Goal: Task Accomplishment & Management: Complete application form

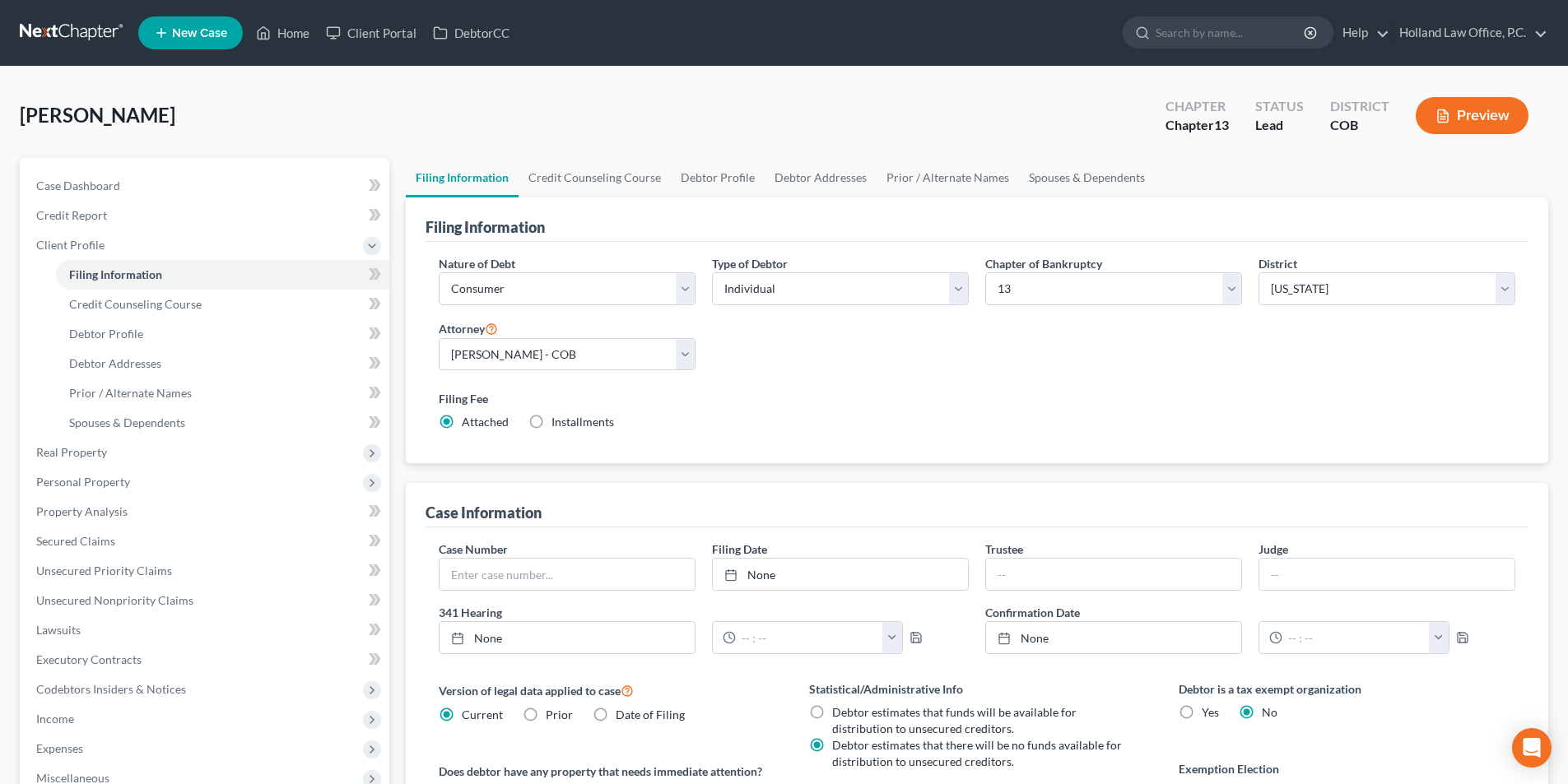
select select "1"
select select "0"
select select "3"
select select "11"
select select "0"
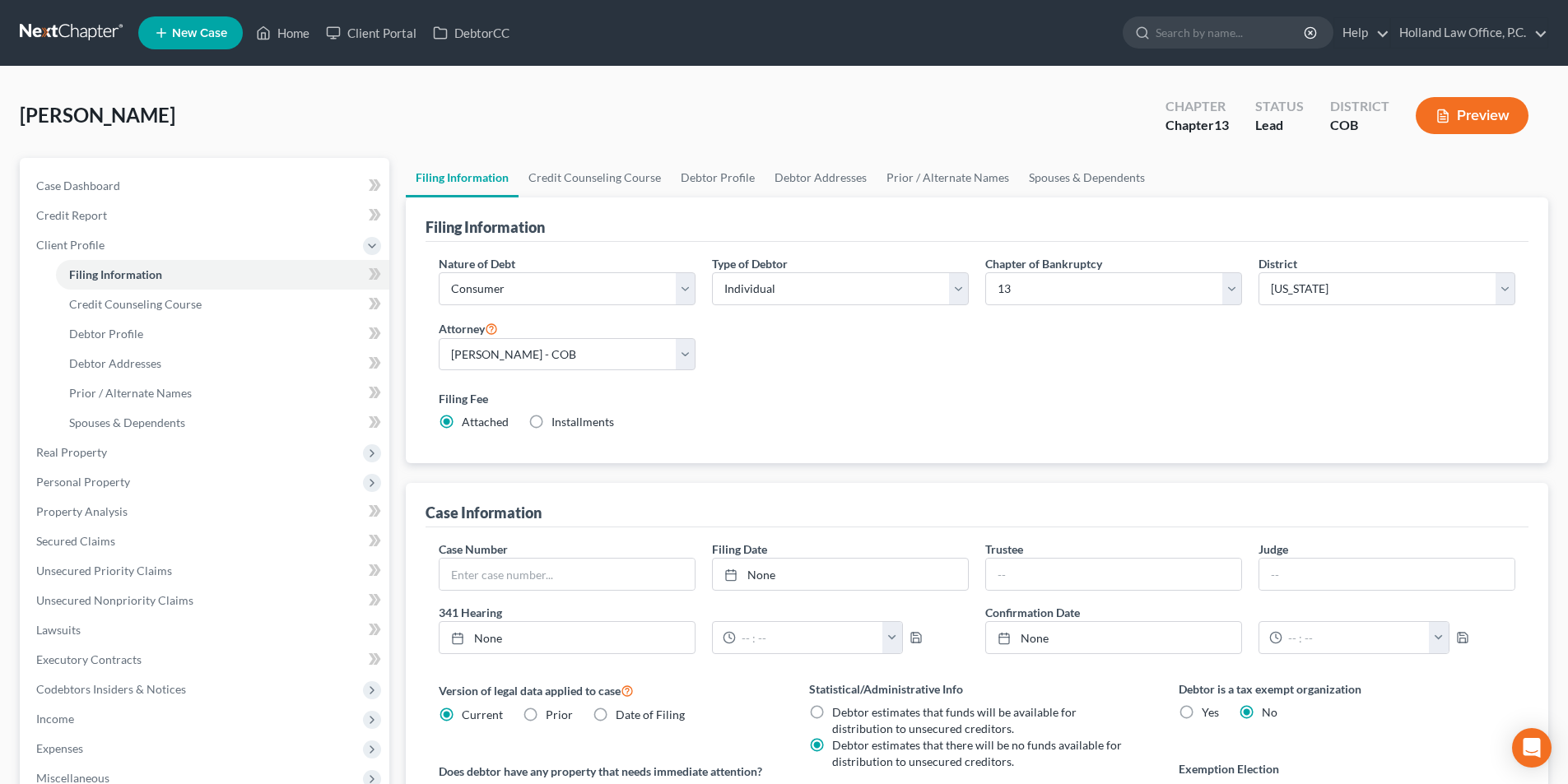
select select "5"
click at [83, 599] on span "Unsecured Nonpriority Claims" at bounding box center [115, 600] width 157 height 14
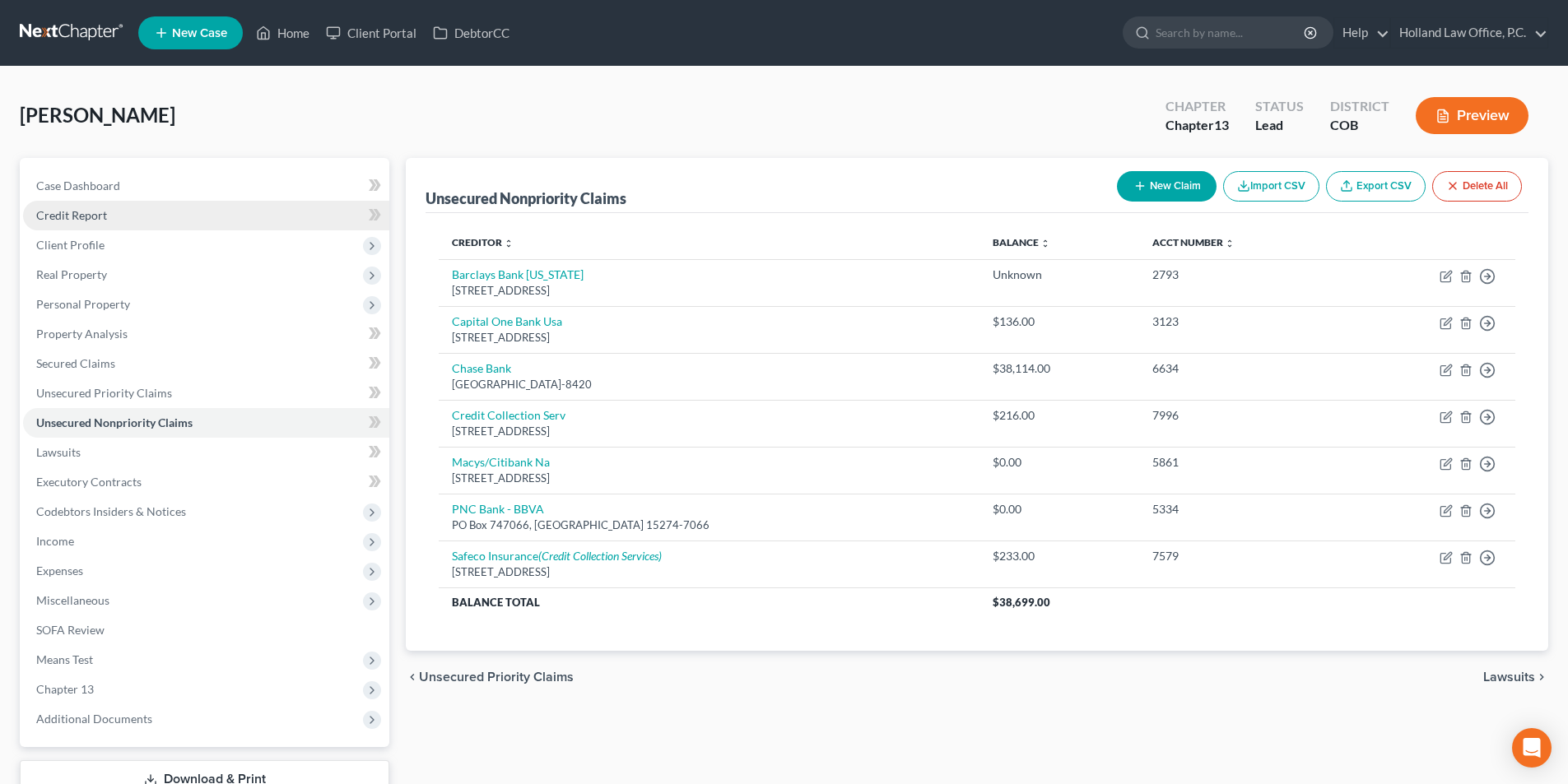
click at [43, 216] on span "Credit Report" at bounding box center [71, 215] width 70 height 14
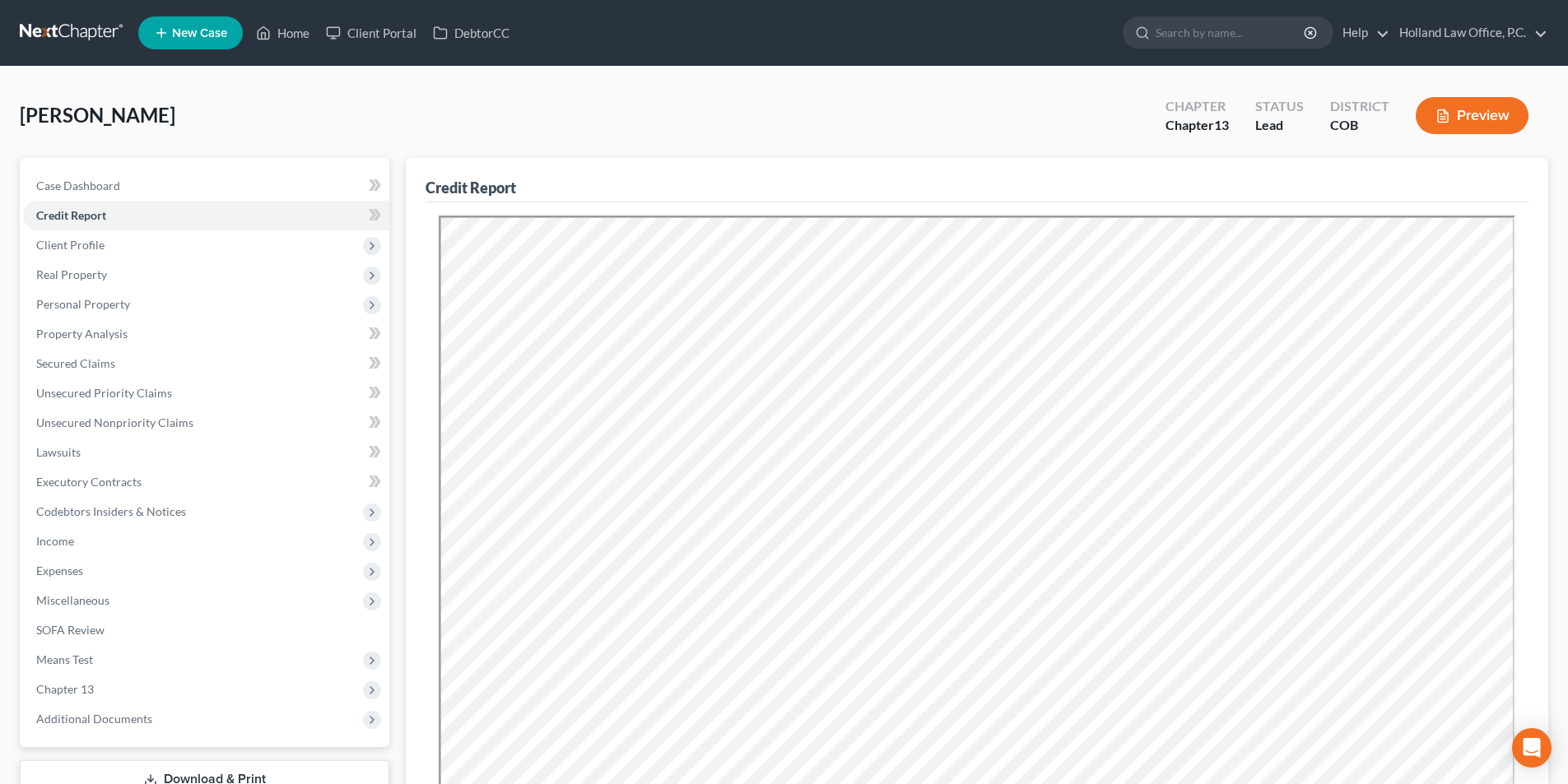
drag, startPoint x: 1531, startPoint y: 669, endPoint x: 1187, endPoint y: 202, distance: 580.0
click at [1214, 189] on div "Credit Report" at bounding box center [977, 180] width 1103 height 45
click at [80, 428] on span "Unsecured Nonpriority Claims" at bounding box center [115, 423] width 157 height 14
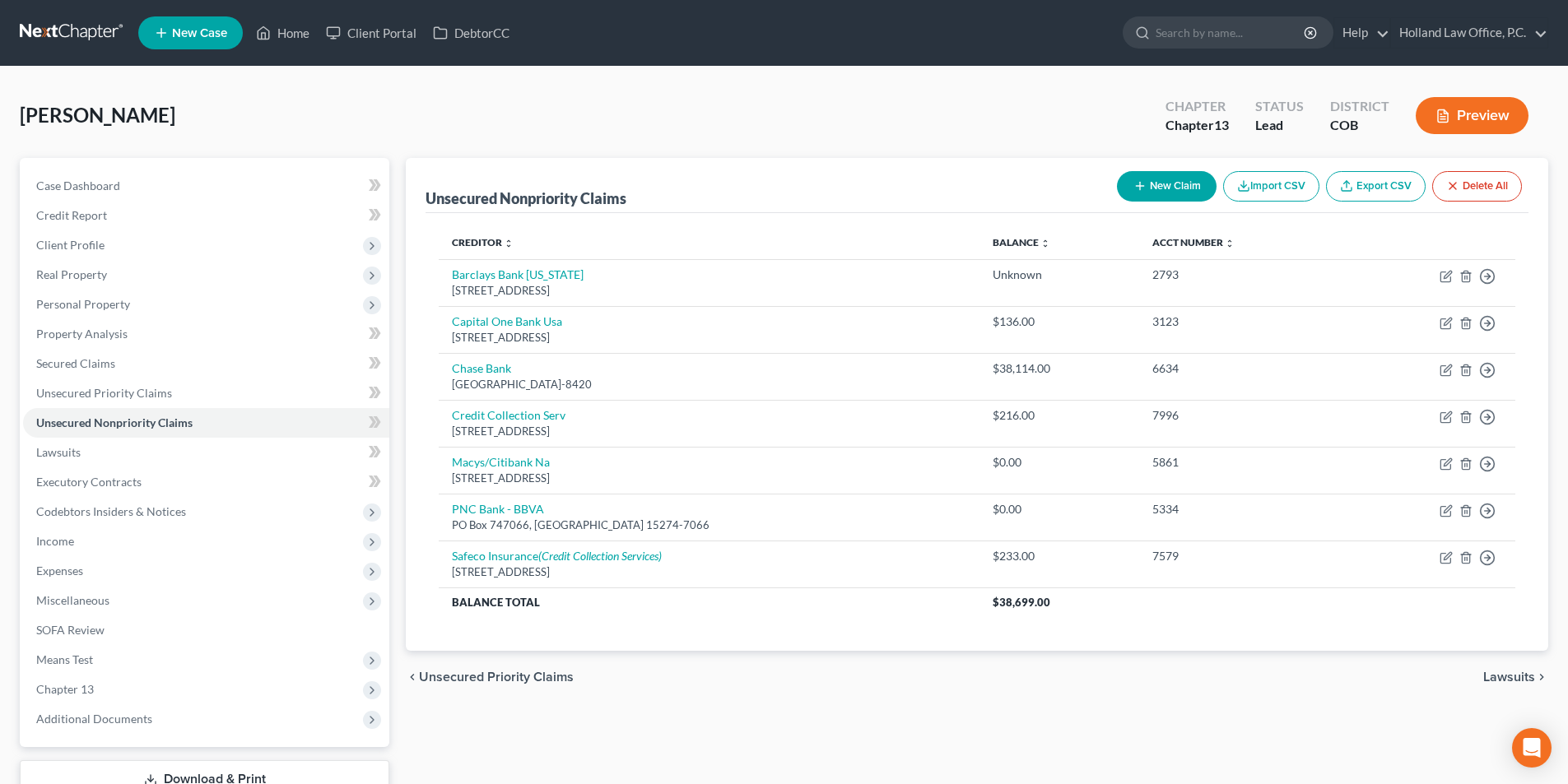
click at [1155, 177] on button "New Claim" at bounding box center [1167, 186] width 100 height 30
select select "0"
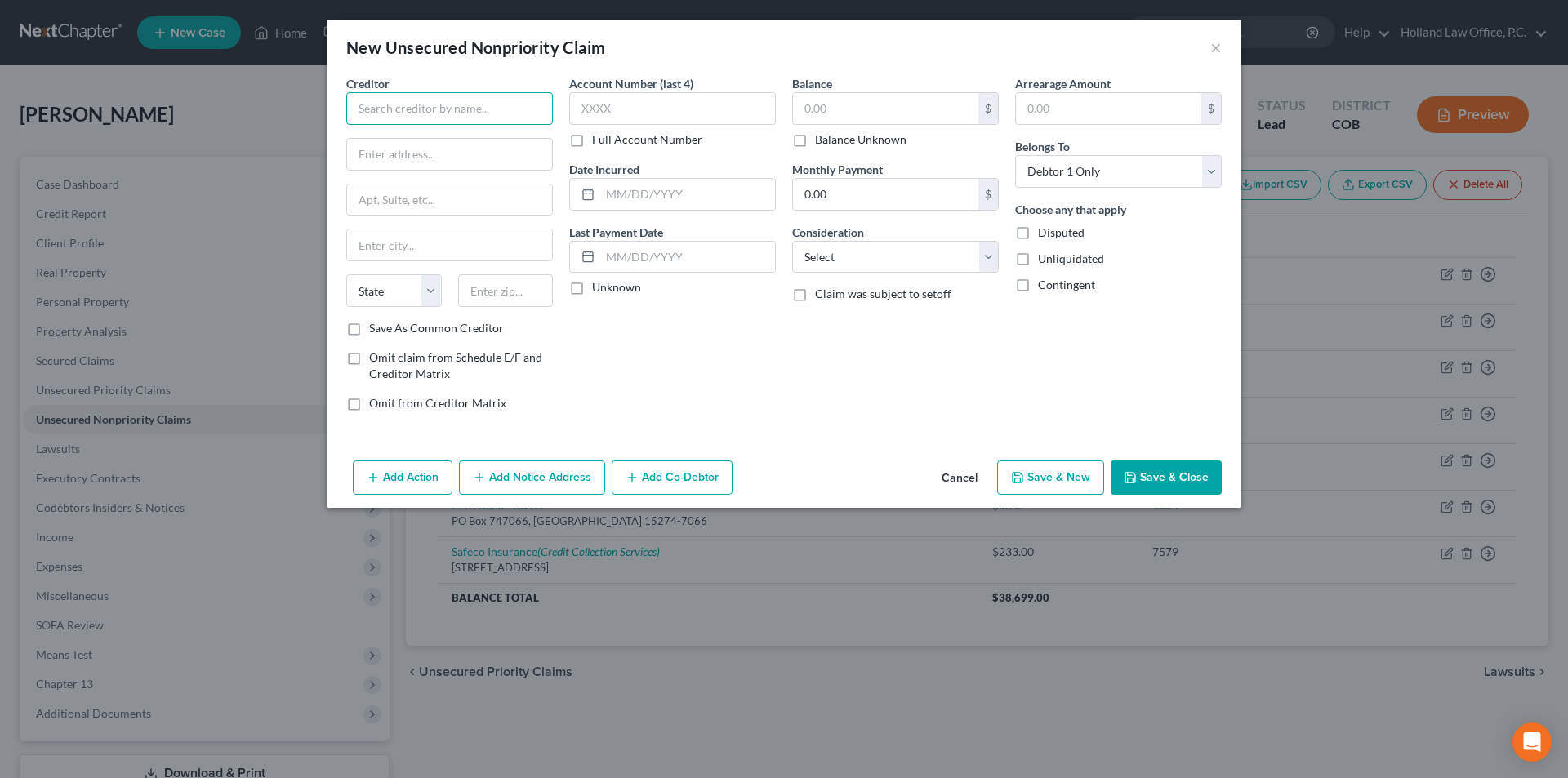
click at [406, 112] on input "text" at bounding box center [449, 108] width 206 height 33
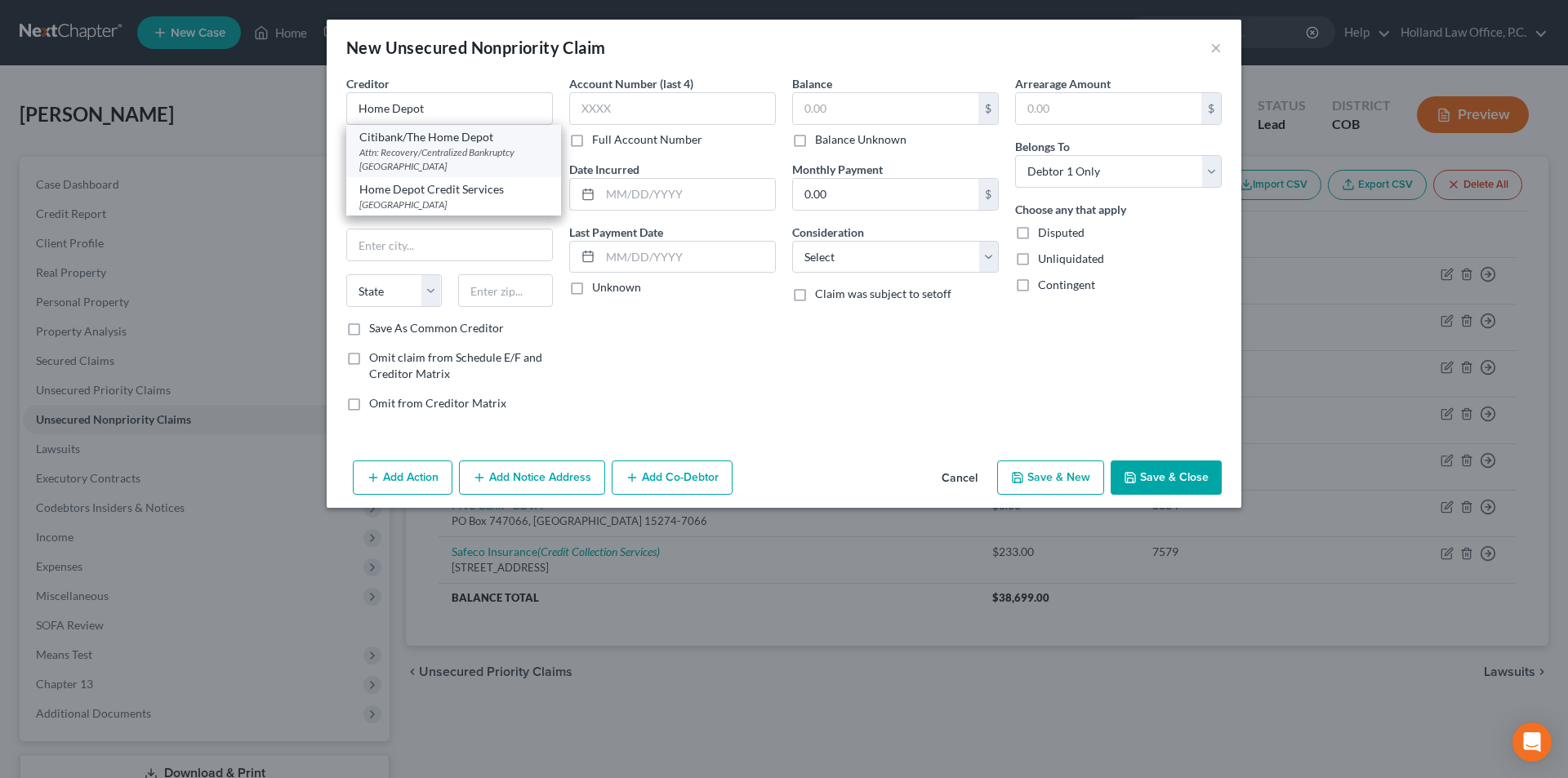
click at [431, 148] on div "Attn: Recovery/Centralized Bankruptcy [GEOGRAPHIC_DATA]" at bounding box center [453, 158] width 188 height 27
type input "Citibank/The Home Depot"
type input "Attn: Recovery/Centralized Bankruptcy"
type input "Po Box 790034"
type input "Saint Louis"
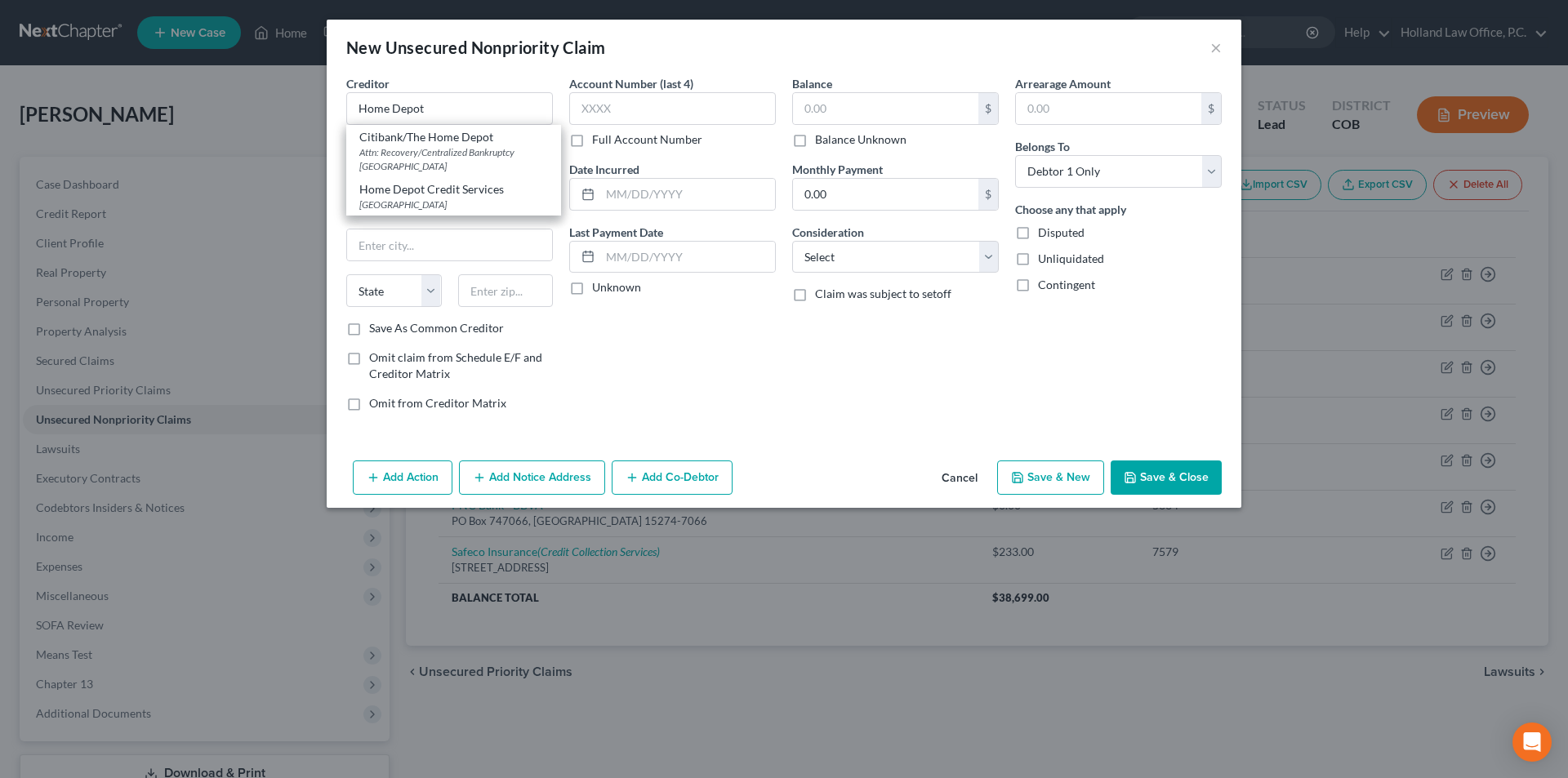
select select "26"
type input "63179"
drag, startPoint x: 450, startPoint y: 190, endPoint x: 293, endPoint y: 186, distance: 157.1
click at [293, 186] on div "New Unsecured Nonpriority Claim × Creditor * Citibank/The Home Depot Attn: Reco…" at bounding box center [784, 389] width 1568 height 778
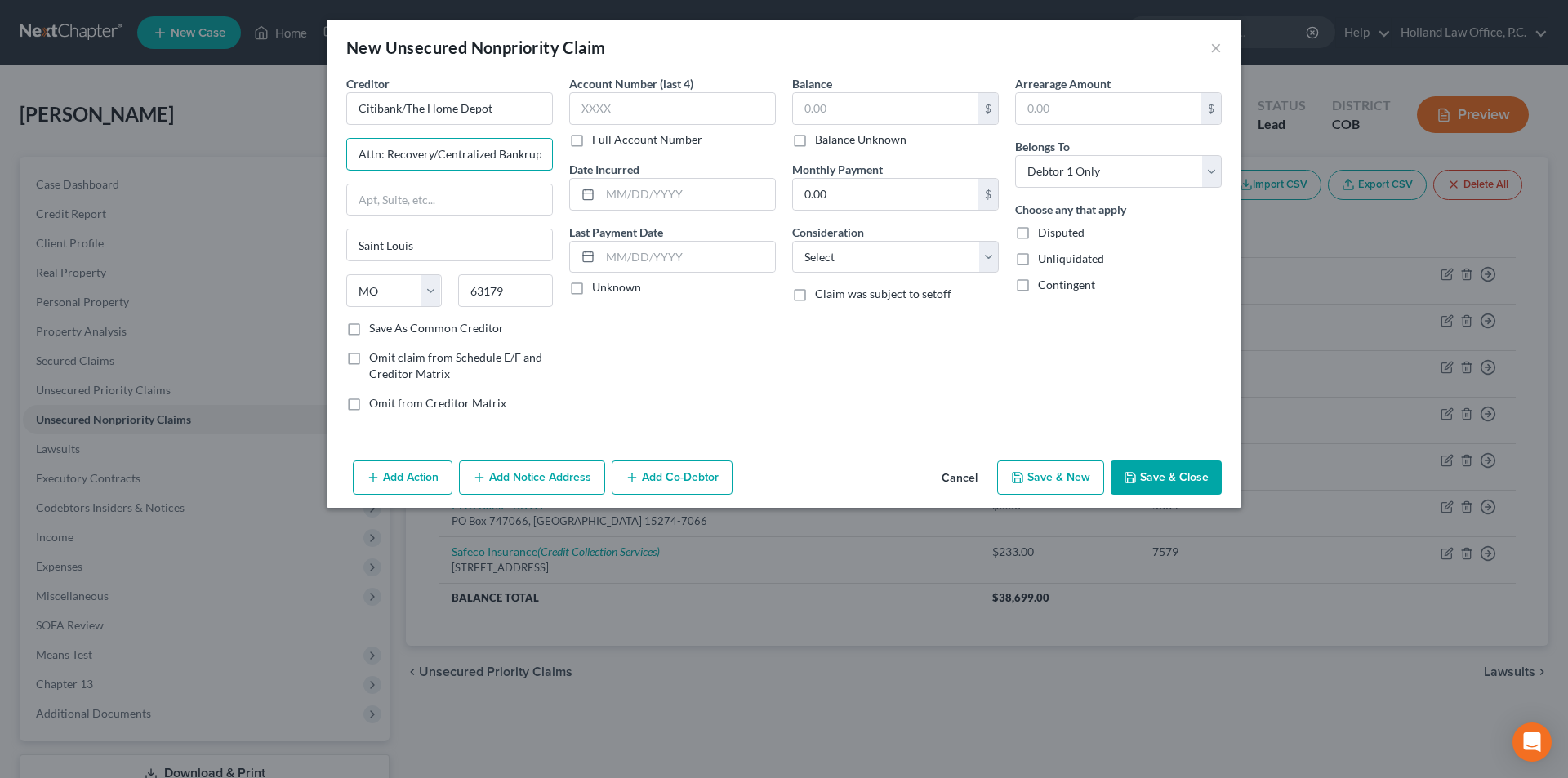
scroll to position [0, 15]
drag, startPoint x: 350, startPoint y: 155, endPoint x: 576, endPoint y: 165, distance: 226.2
click at [576, 165] on div "Creditor * Citibank/The Home Depot Attn: Recovery/Centralized Bankruptcy [GEOGR…" at bounding box center [784, 250] width 892 height 350
paste input "Po Box 790034"
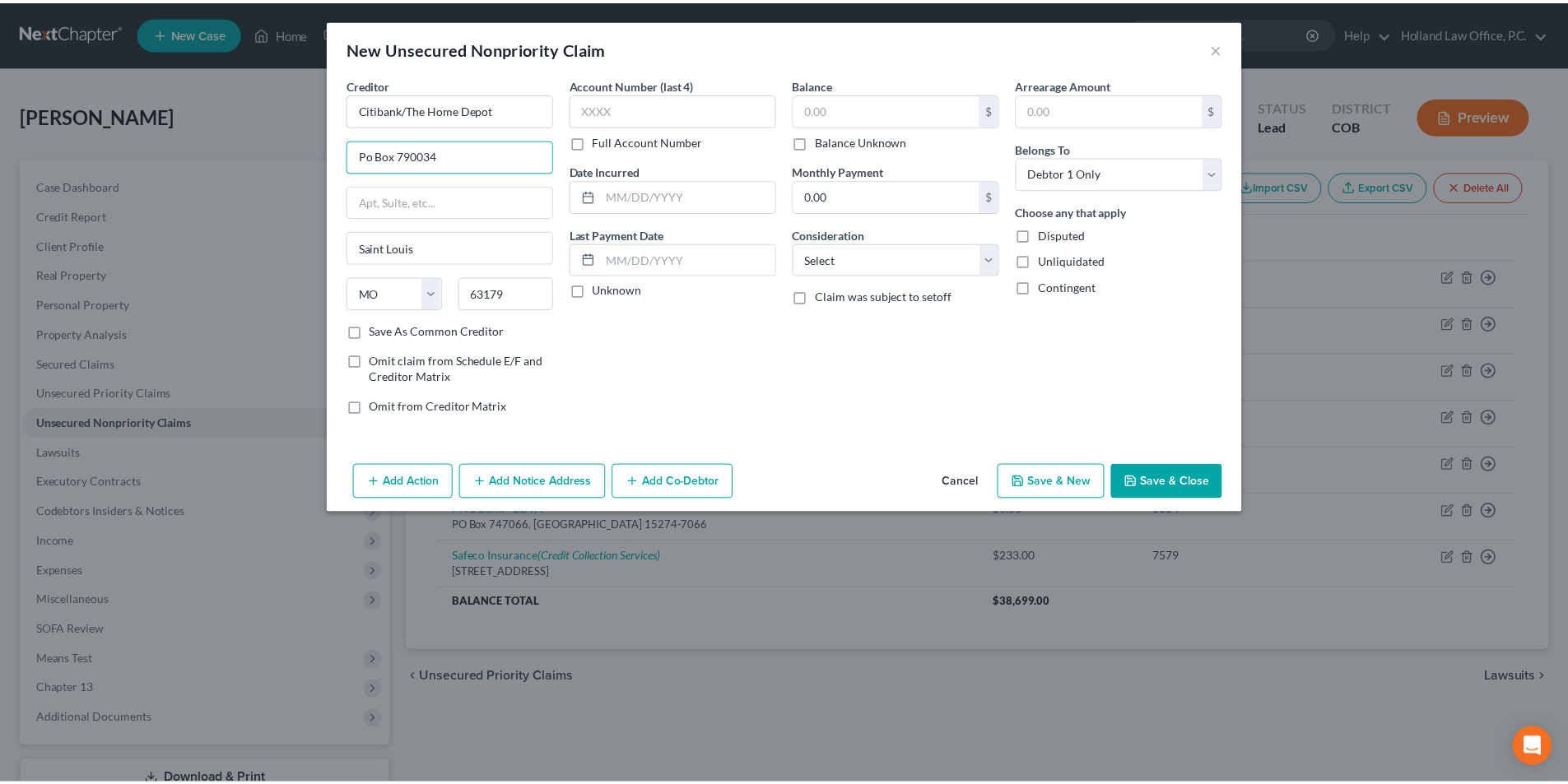
scroll to position [0, 0]
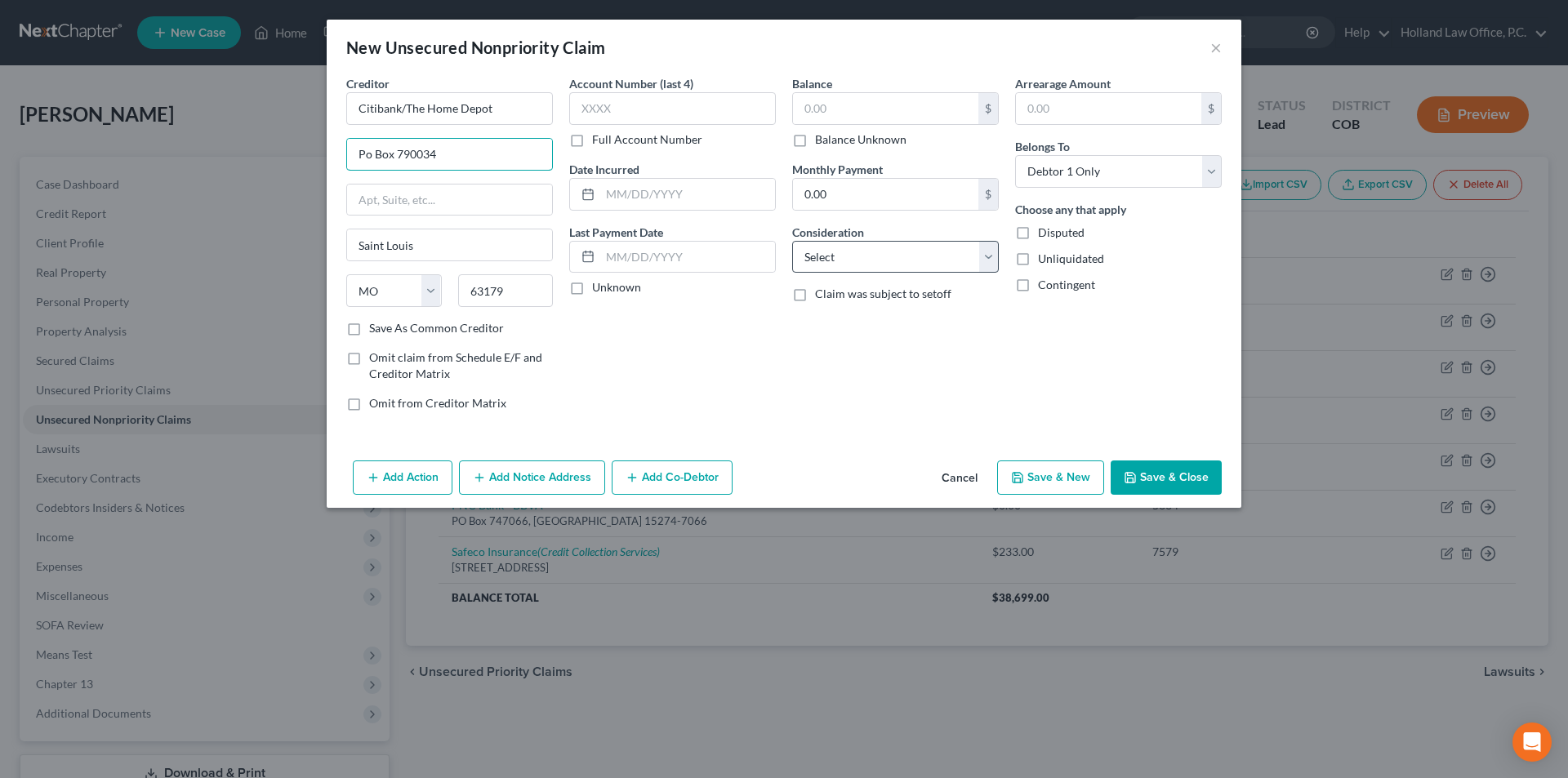
type input "Po Box 790034"
click at [865, 258] on select "Select Cable / Satellite Services Collection Agency Credit Card Debt Debt Couns…" at bounding box center [895, 257] width 206 height 33
select select "2"
click at [792, 241] on select "Select Cable / Satellite Services Collection Agency Credit Card Debt Debt Couns…" at bounding box center [895, 257] width 206 height 33
click at [626, 105] on input "text" at bounding box center [672, 108] width 206 height 33
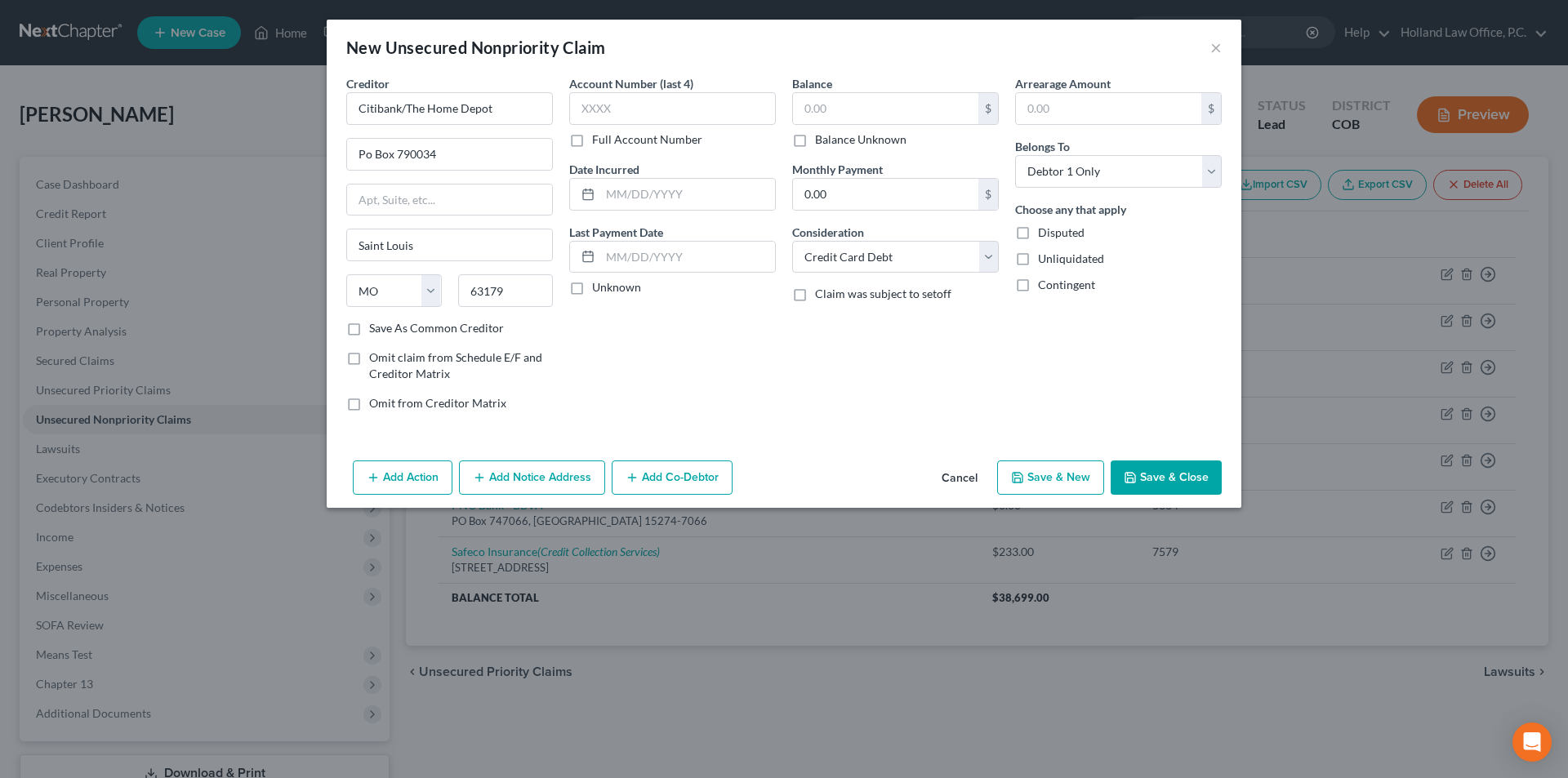
click at [1176, 472] on button "Save & Close" at bounding box center [1166, 477] width 111 height 35
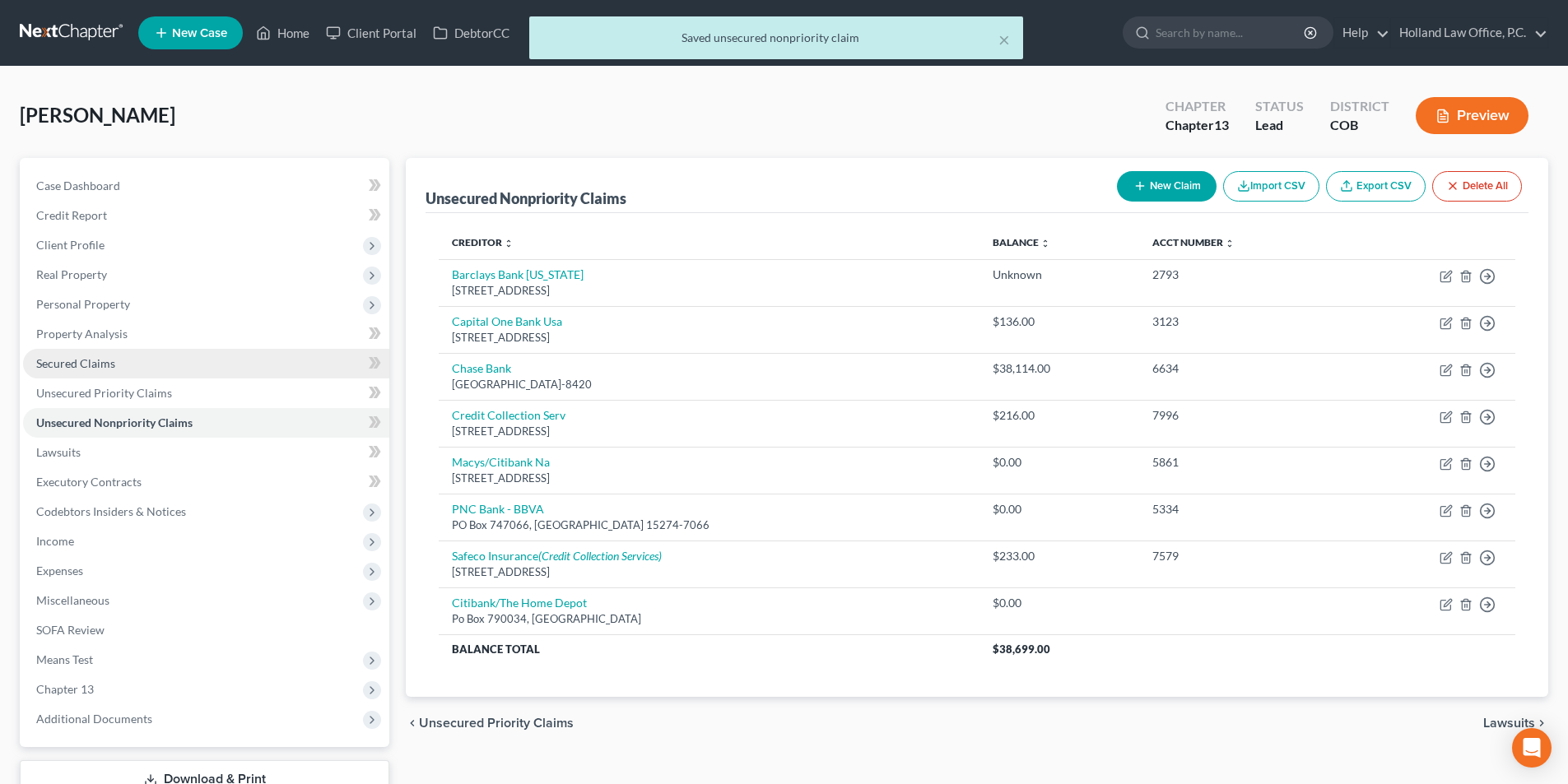
click at [102, 370] on link "Secured Claims" at bounding box center [206, 363] width 367 height 29
